Goal: Check status

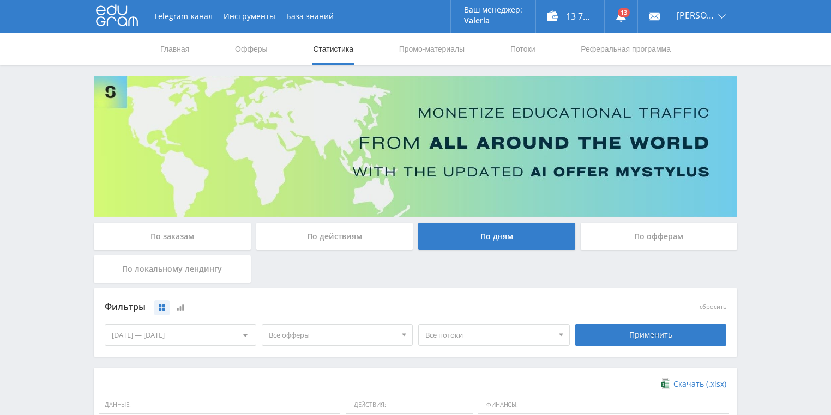
scroll to position [297, 0]
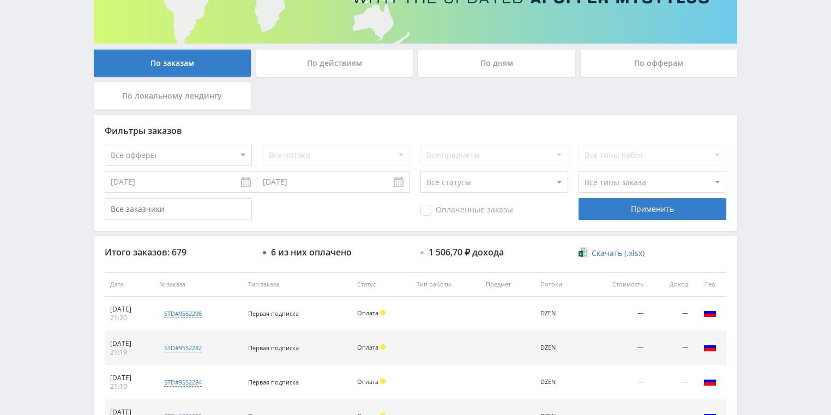
scroll to position [174, 0]
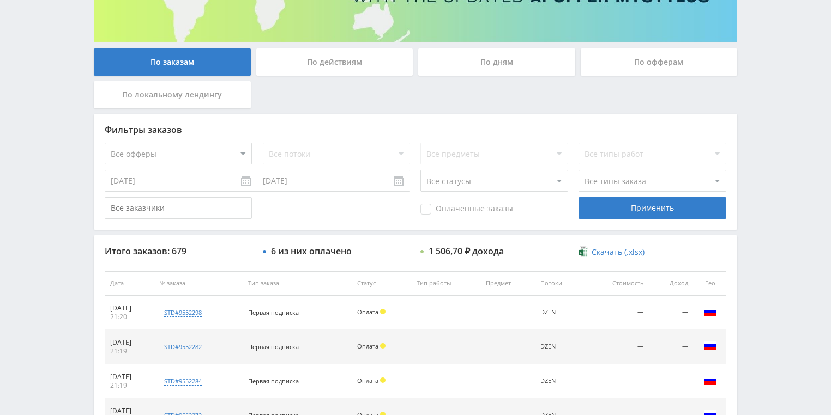
drag, startPoint x: 316, startPoint y: 56, endPoint x: 332, endPoint y: 67, distance: 19.4
click at [316, 57] on div "По действиям" at bounding box center [334, 62] width 157 height 27
click at [0, 0] on input "По действиям" at bounding box center [0, 0] width 0 height 0
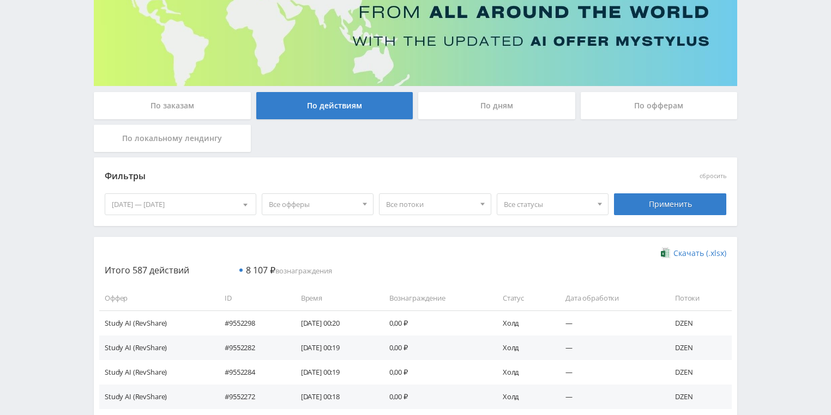
click at [485, 116] on div "По дням" at bounding box center [496, 105] width 157 height 27
click at [0, 0] on input "По дням" at bounding box center [0, 0] width 0 height 0
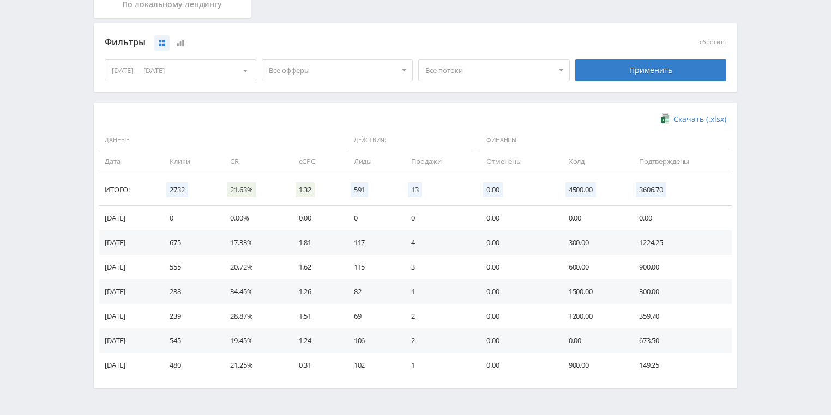
scroll to position [210, 0]
